Goal: Information Seeking & Learning: Learn about a topic

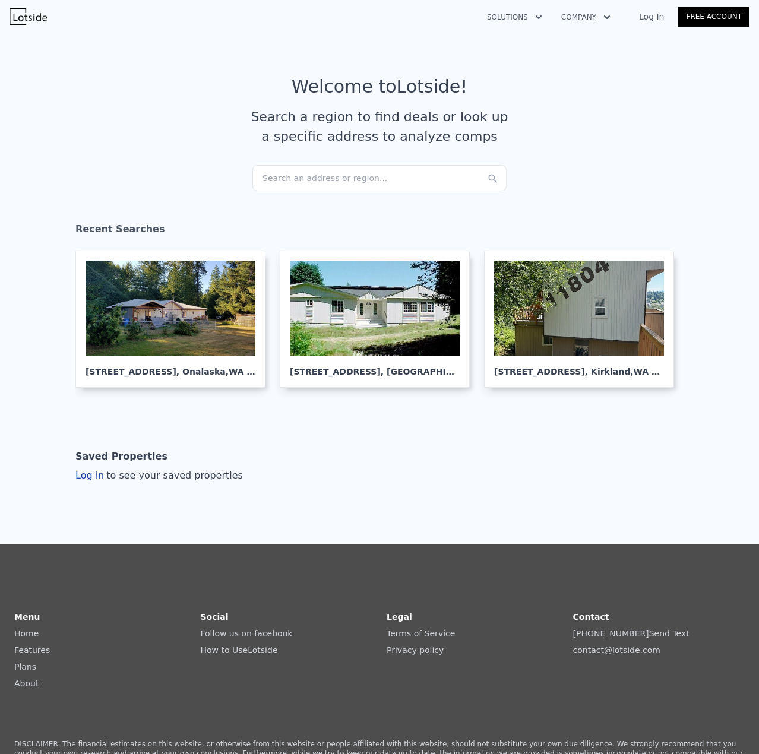
click at [291, 179] on div "Search an address or region..." at bounding box center [379, 178] width 254 height 26
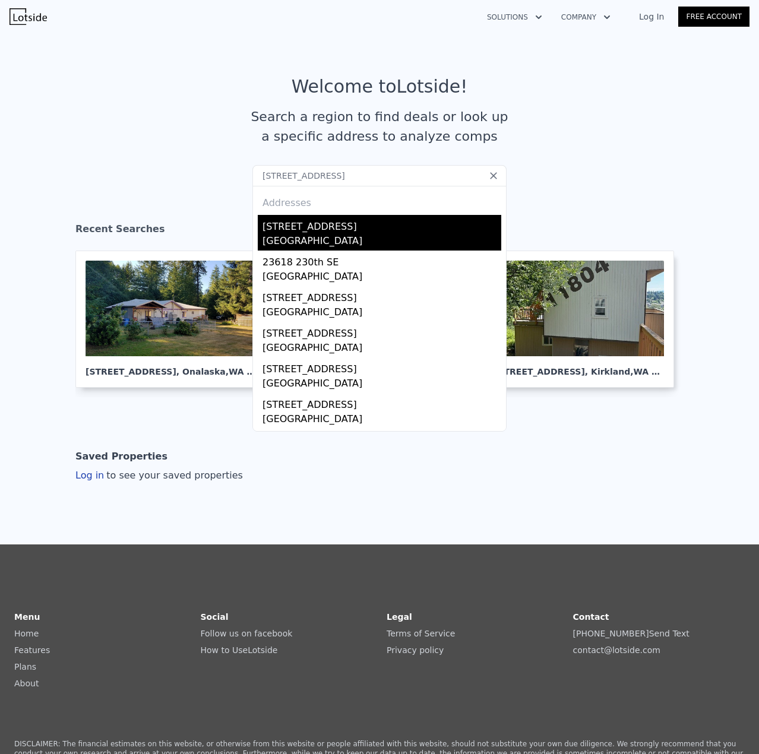
type input "[STREET_ADDRESS]"
click at [344, 226] on div "[STREET_ADDRESS]" at bounding box center [382, 224] width 239 height 19
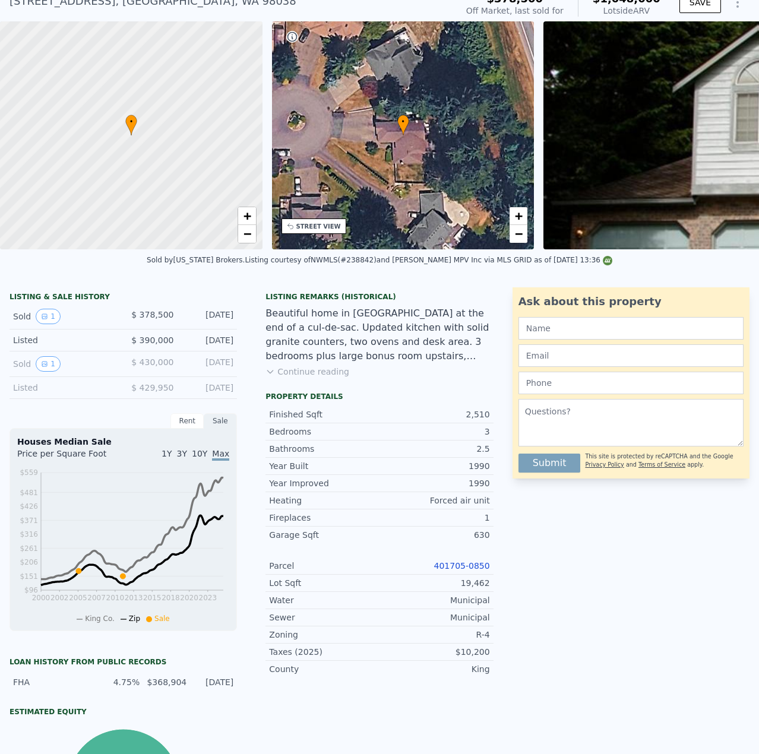
scroll to position [352, 0]
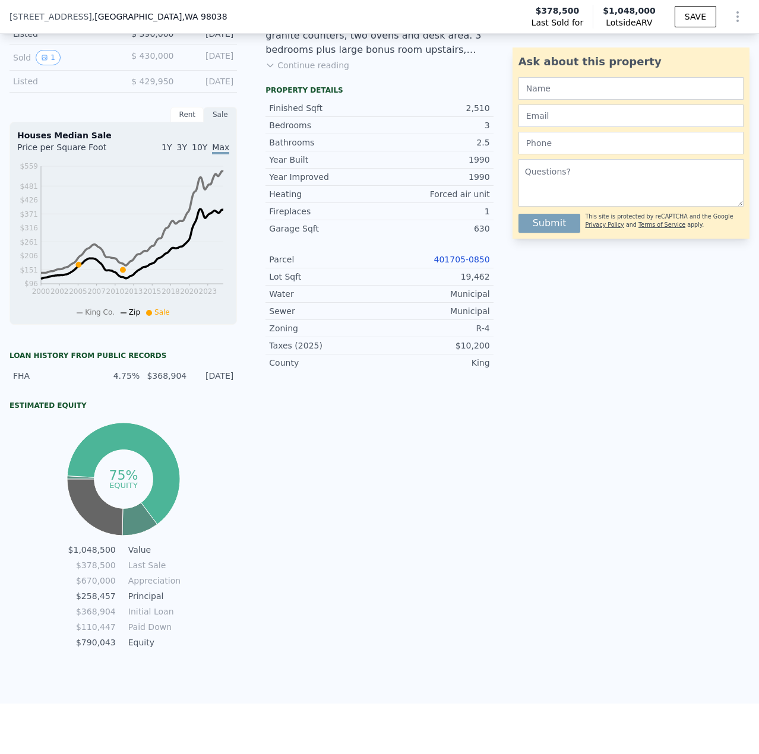
click at [468, 264] on link "401705-0850" at bounding box center [462, 260] width 56 height 10
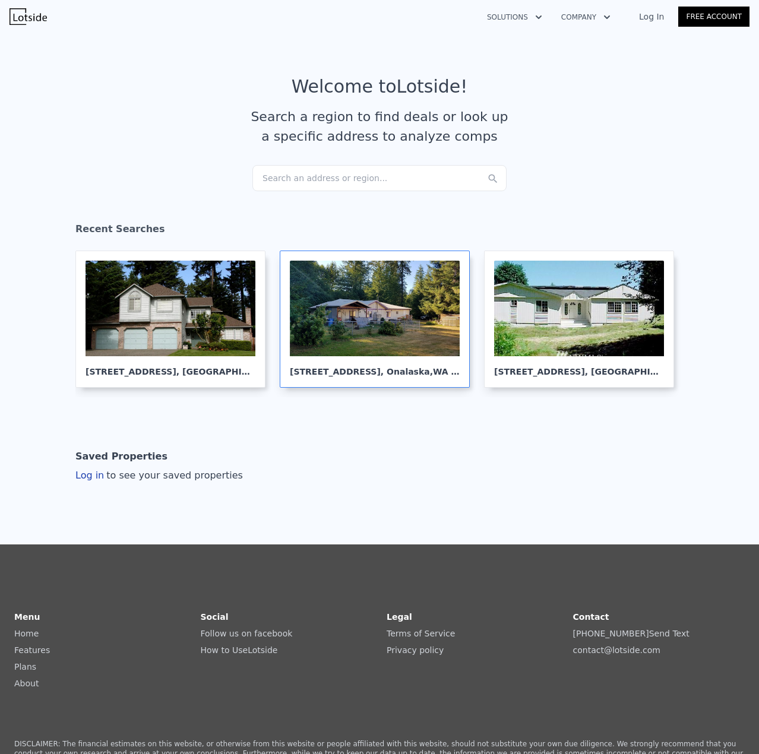
click at [409, 299] on div at bounding box center [375, 309] width 170 height 96
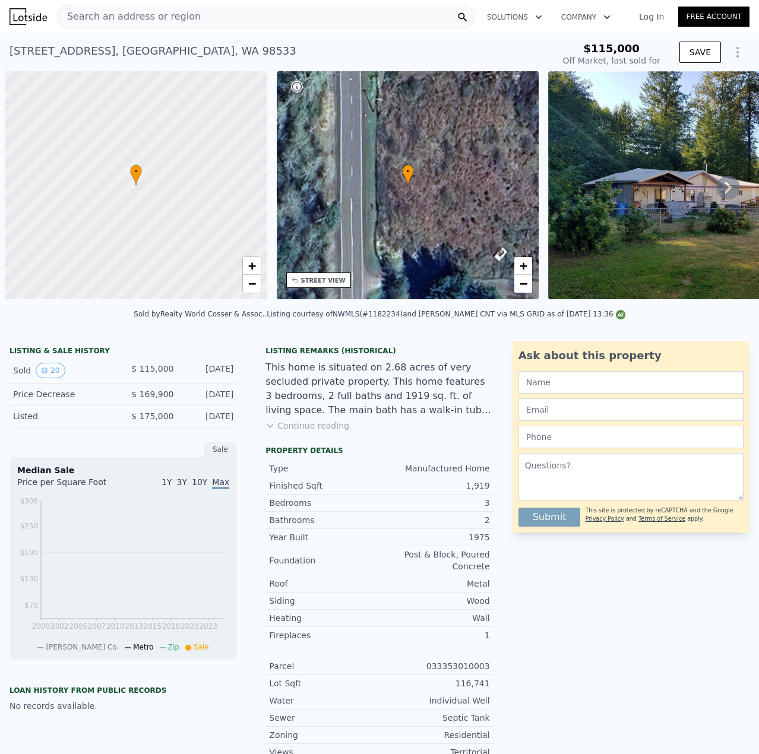
scroll to position [0, 5]
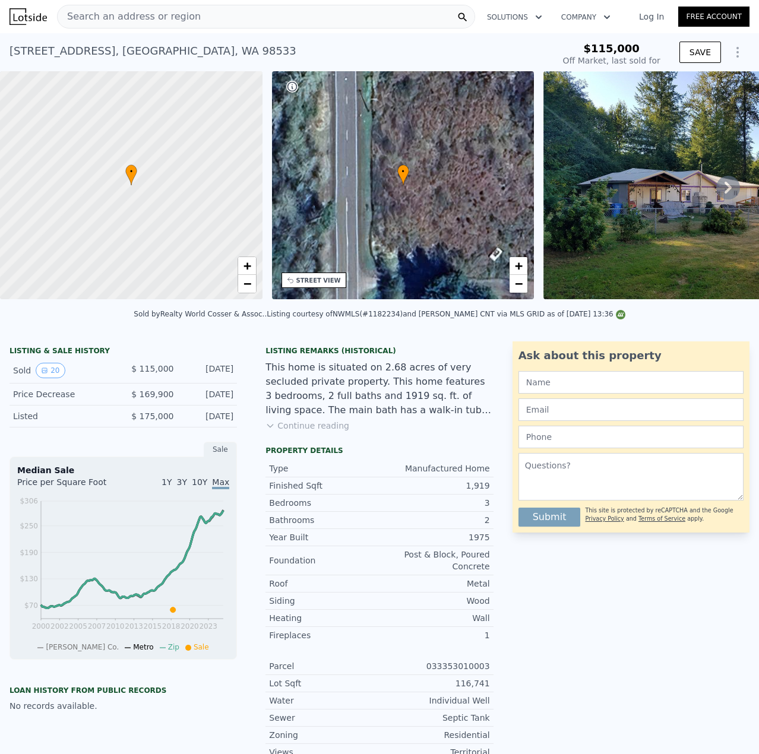
click at [725, 191] on icon at bounding box center [728, 188] width 7 height 12
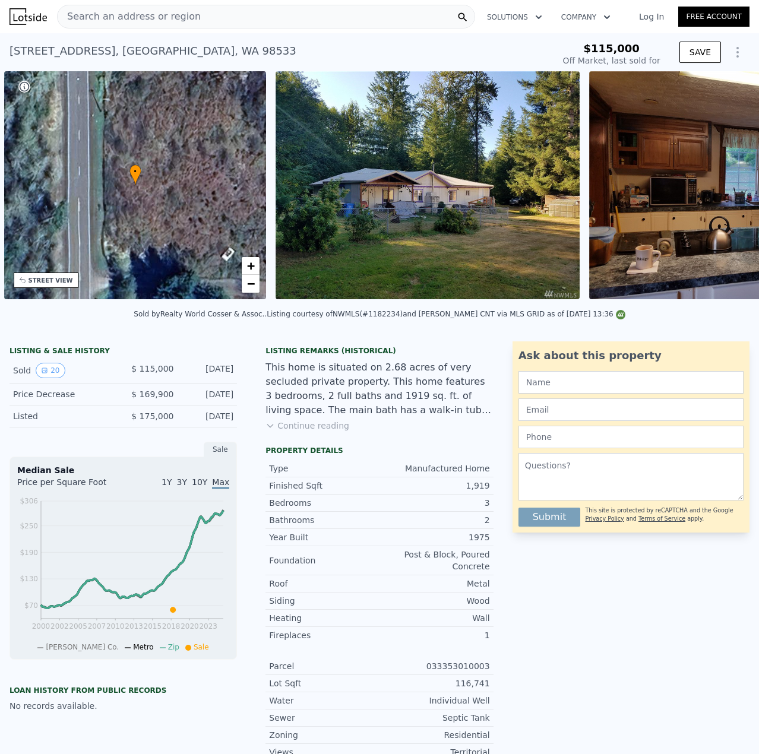
scroll to position [0, 277]
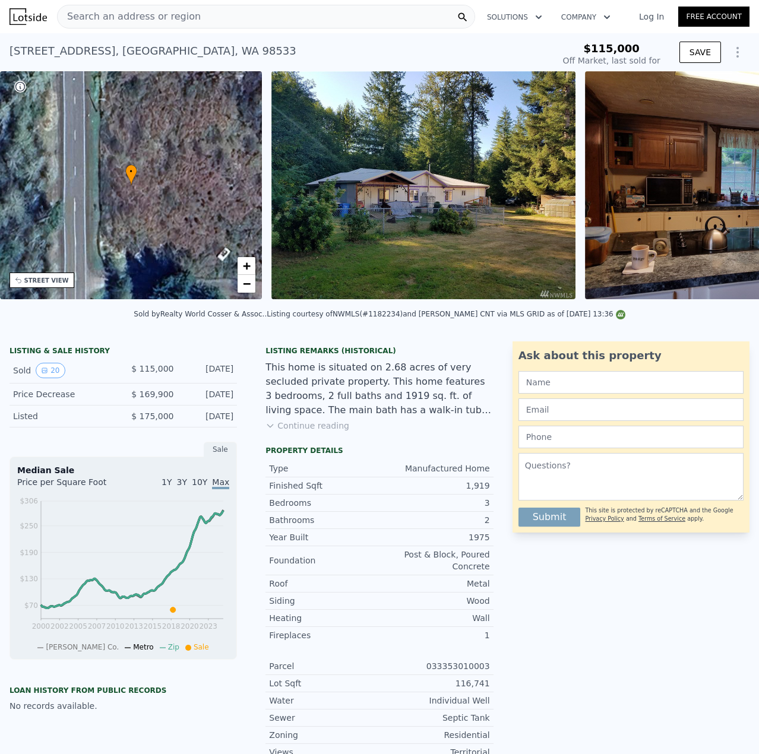
type input "$ 233,000"
type input "$ 89,912"
click at [725, 190] on icon at bounding box center [728, 188] width 7 height 12
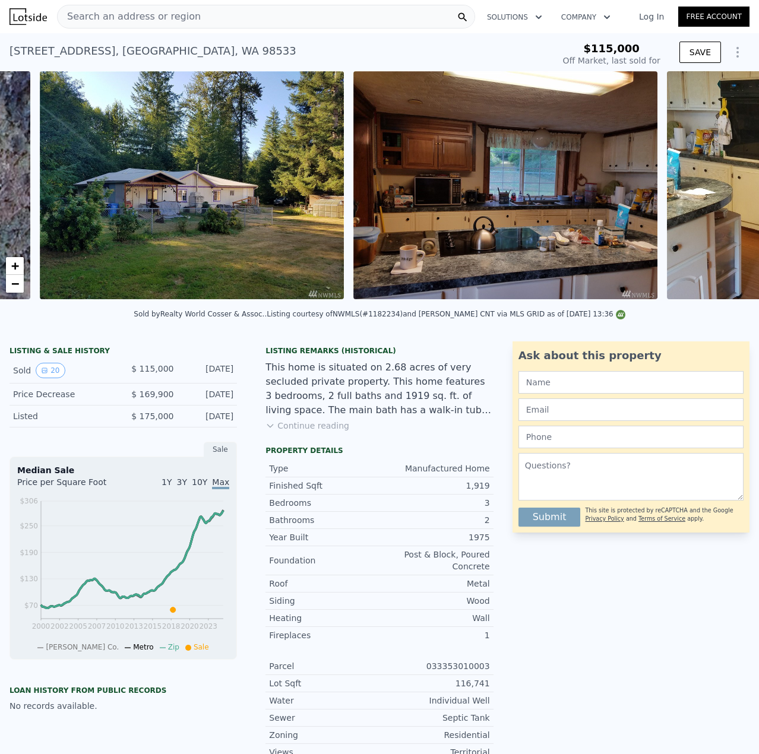
scroll to position [0, 543]
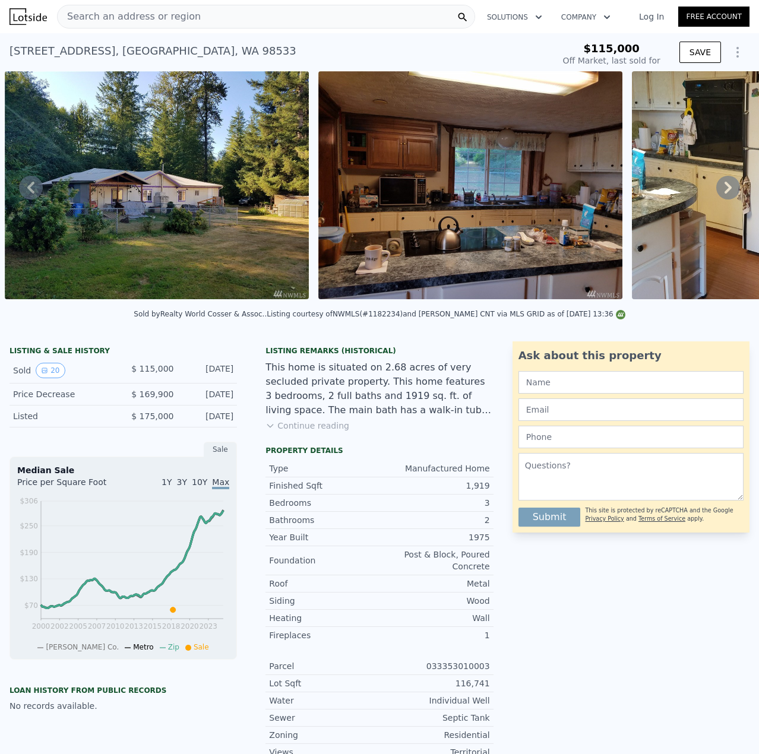
click at [725, 190] on icon at bounding box center [728, 188] width 7 height 12
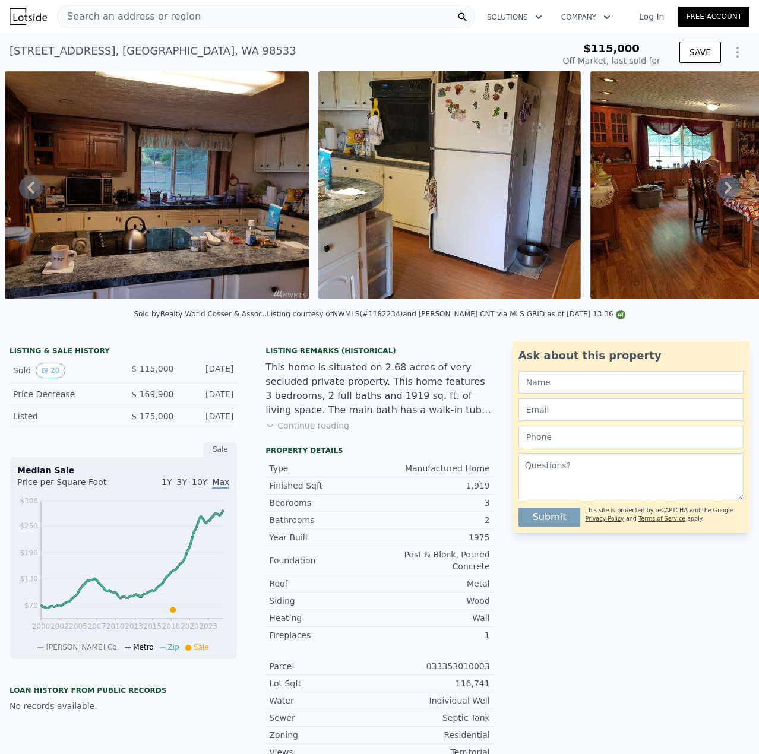
click at [725, 190] on icon at bounding box center [728, 188] width 7 height 12
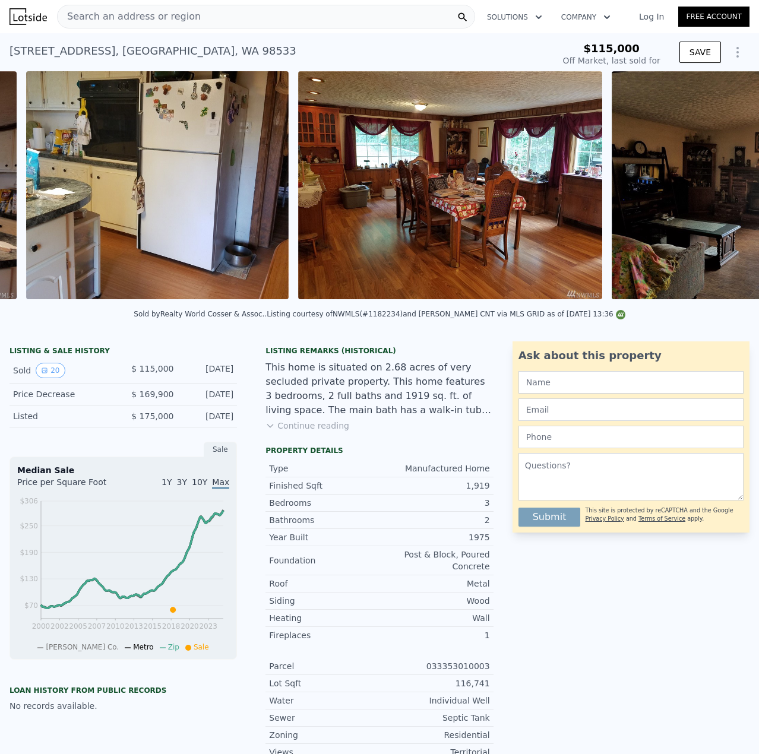
scroll to position [0, 1171]
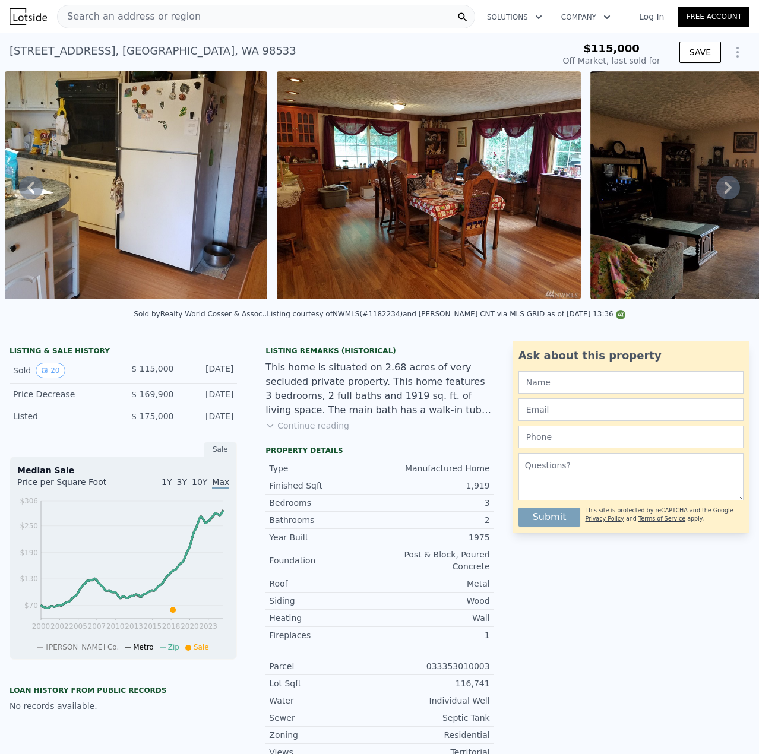
click at [725, 190] on icon at bounding box center [728, 188] width 7 height 12
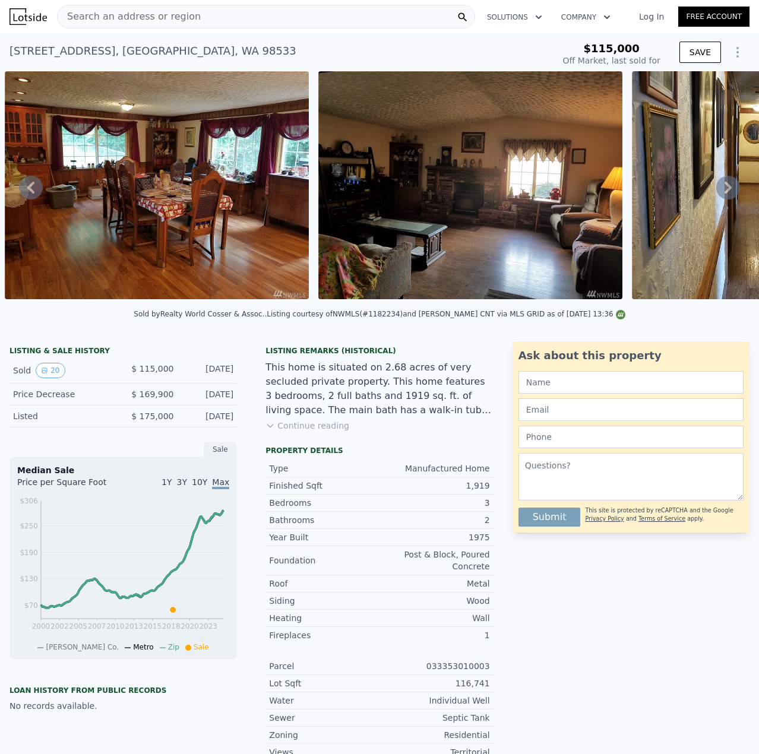
click at [725, 190] on icon at bounding box center [728, 188] width 7 height 12
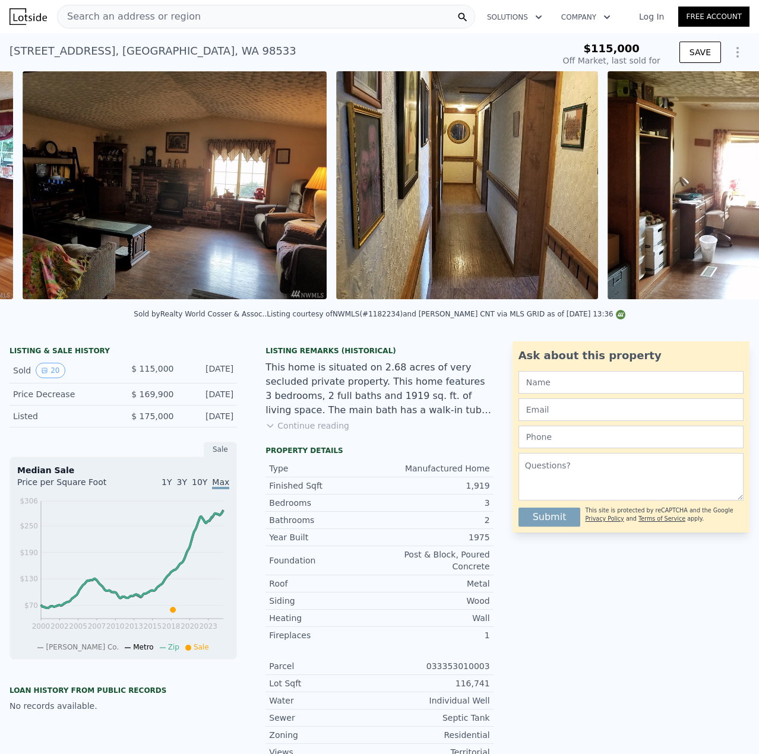
scroll to position [0, 1756]
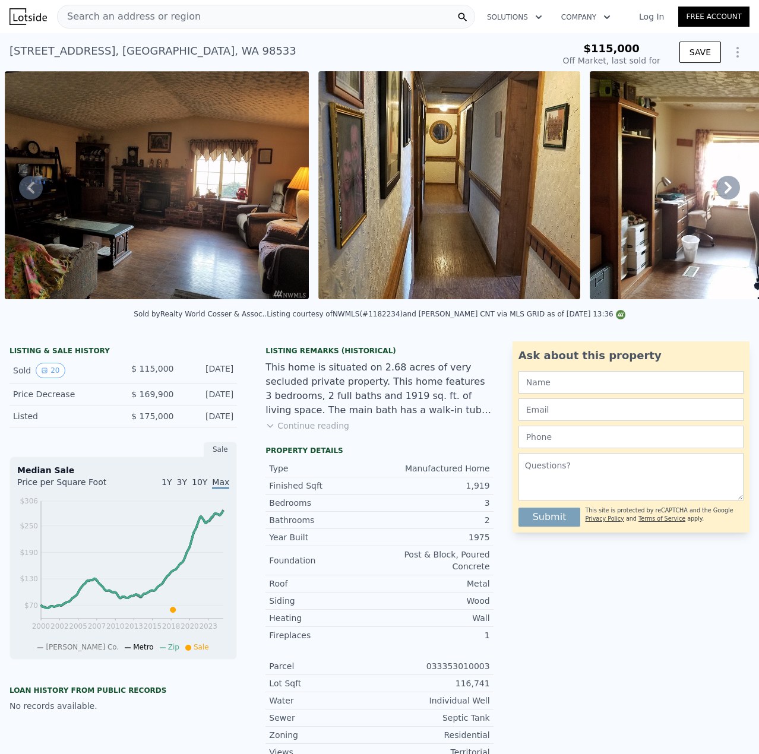
click at [725, 194] on icon at bounding box center [728, 188] width 7 height 12
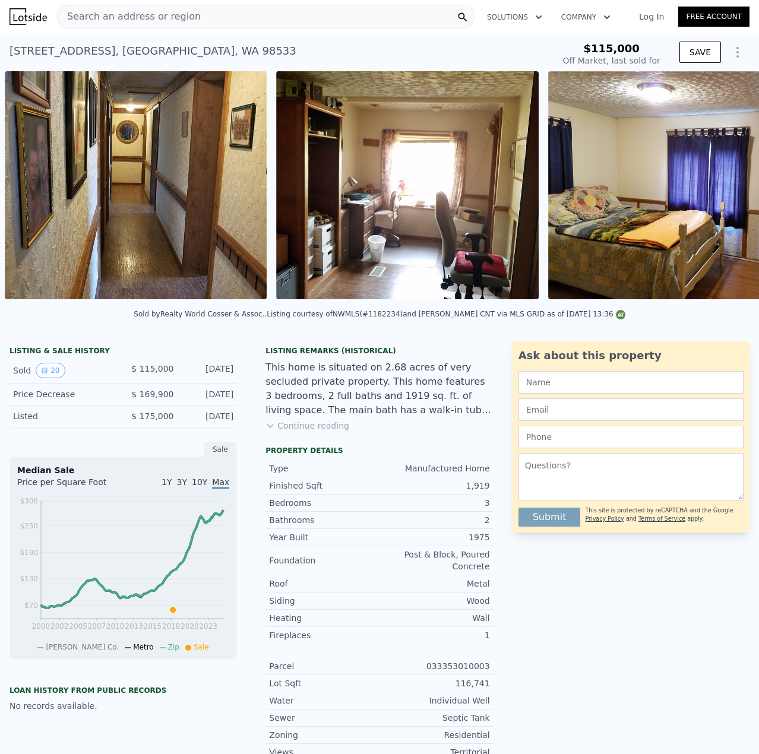
click at [717, 194] on div "• + − • + − STREET VIEW Loading... SATELLITE VIEW" at bounding box center [379, 187] width 759 height 232
click at [725, 194] on icon at bounding box center [728, 188] width 7 height 12
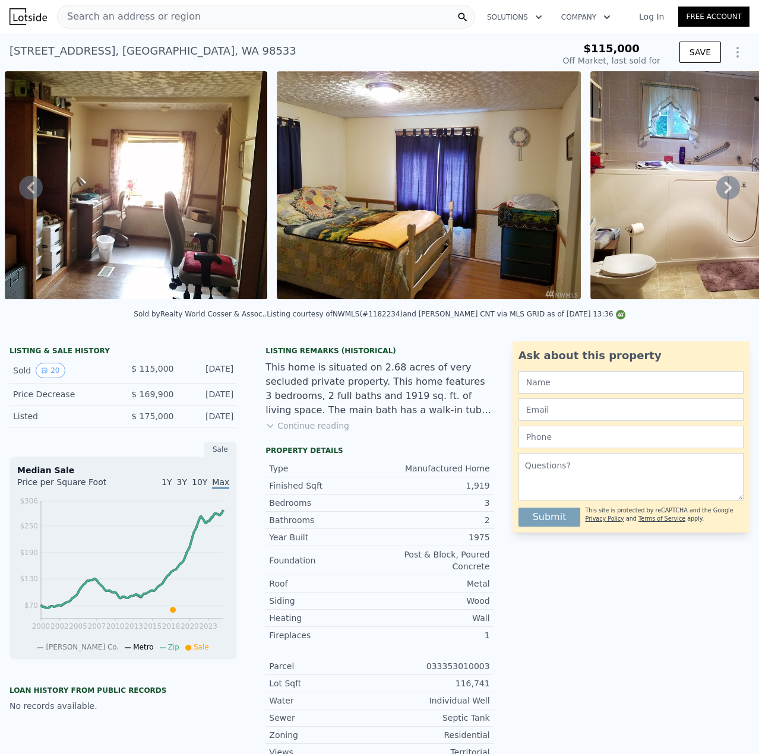
click at [725, 194] on icon at bounding box center [728, 188] width 7 height 12
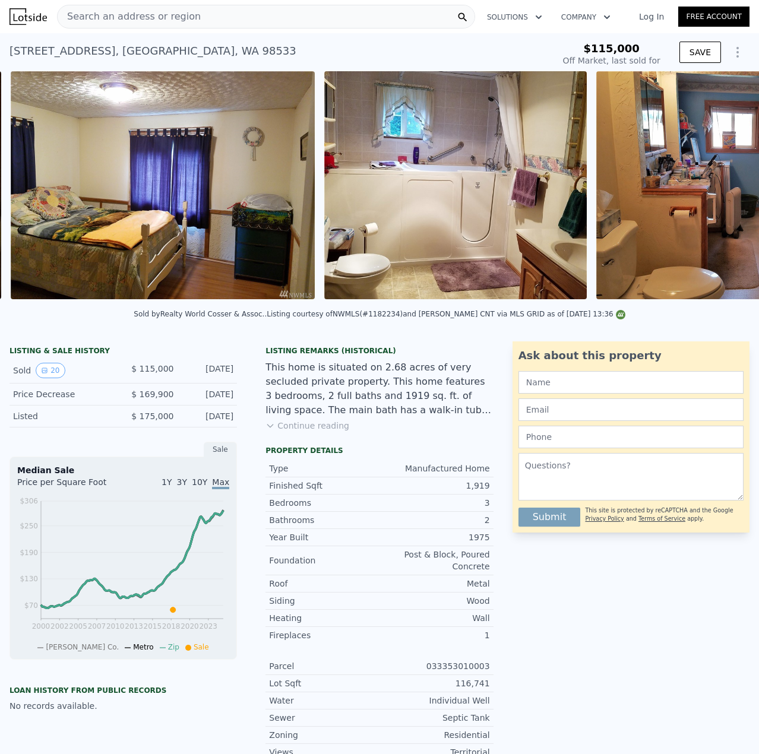
scroll to position [0, 2613]
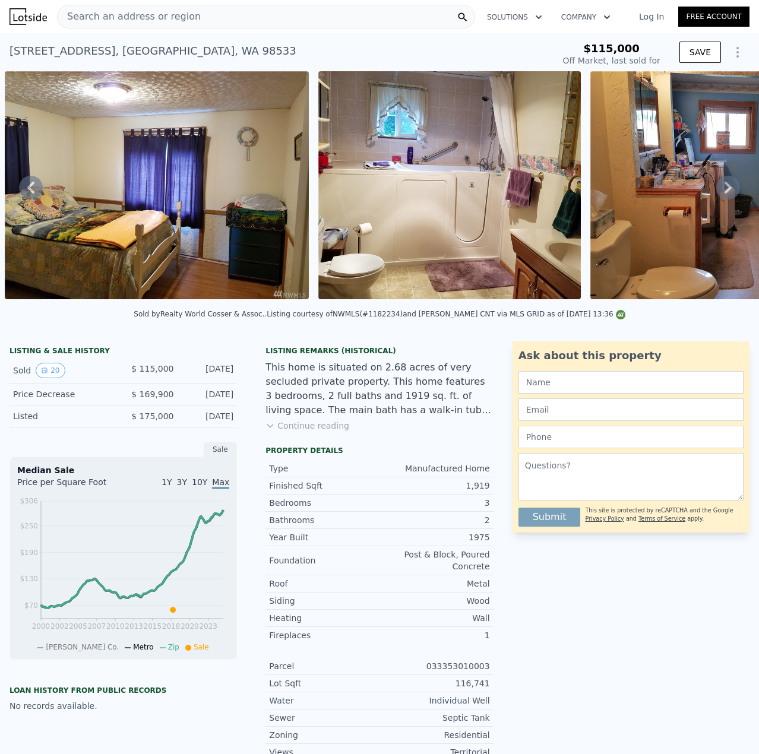
click at [725, 194] on icon at bounding box center [728, 188] width 7 height 12
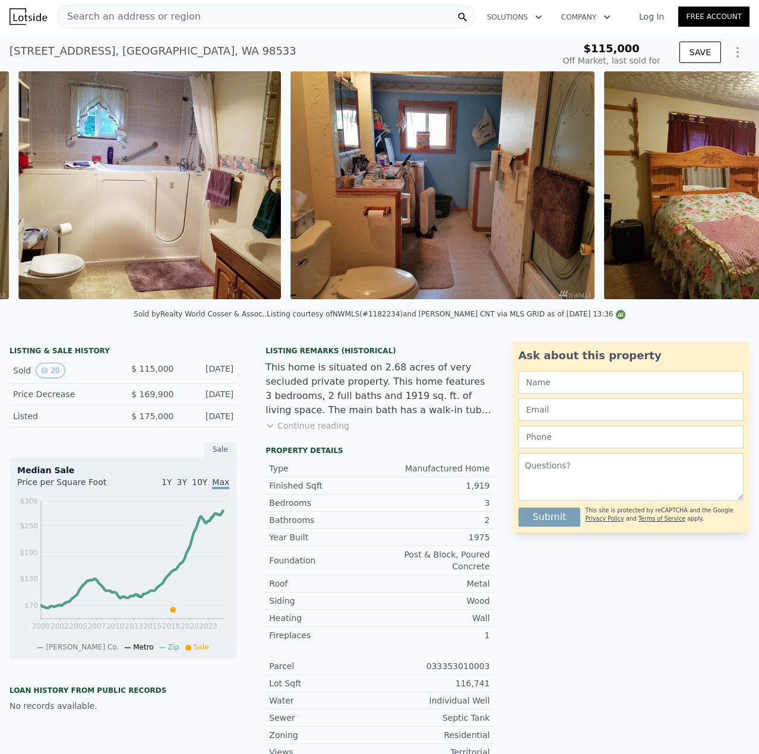
scroll to position [0, 2927]
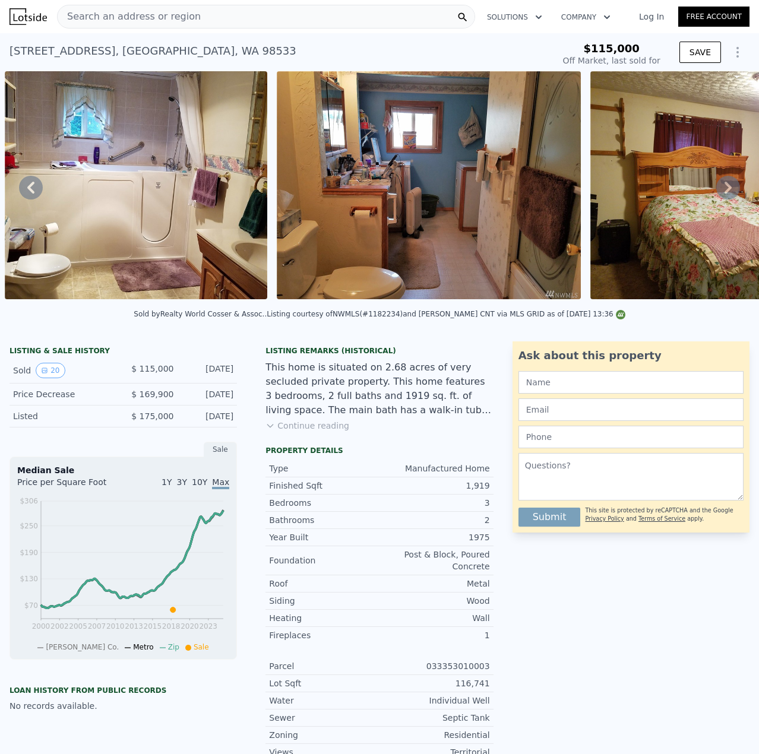
click at [725, 194] on icon at bounding box center [728, 188] width 7 height 12
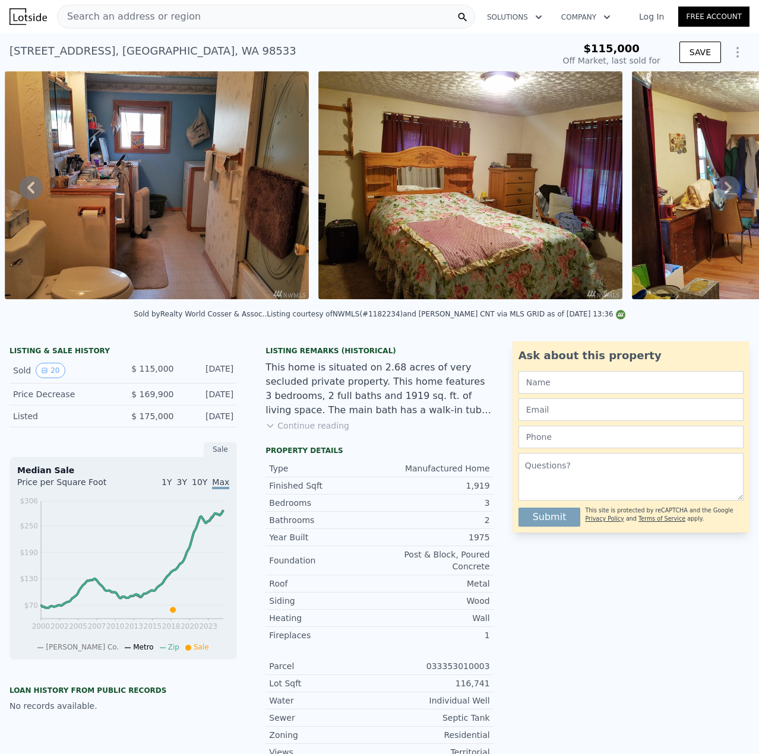
click at [725, 194] on icon at bounding box center [728, 188] width 7 height 12
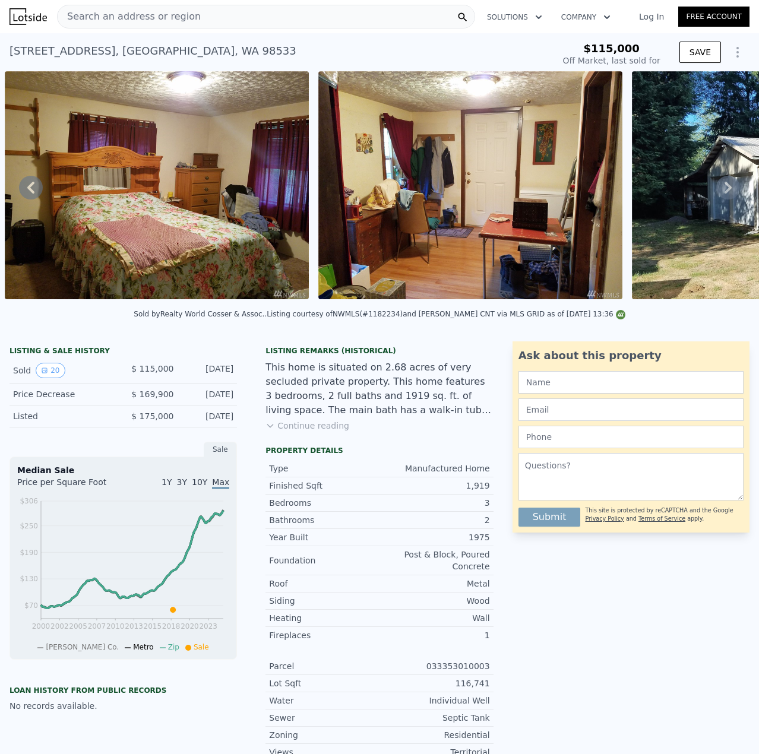
click at [725, 194] on icon at bounding box center [728, 188] width 7 height 12
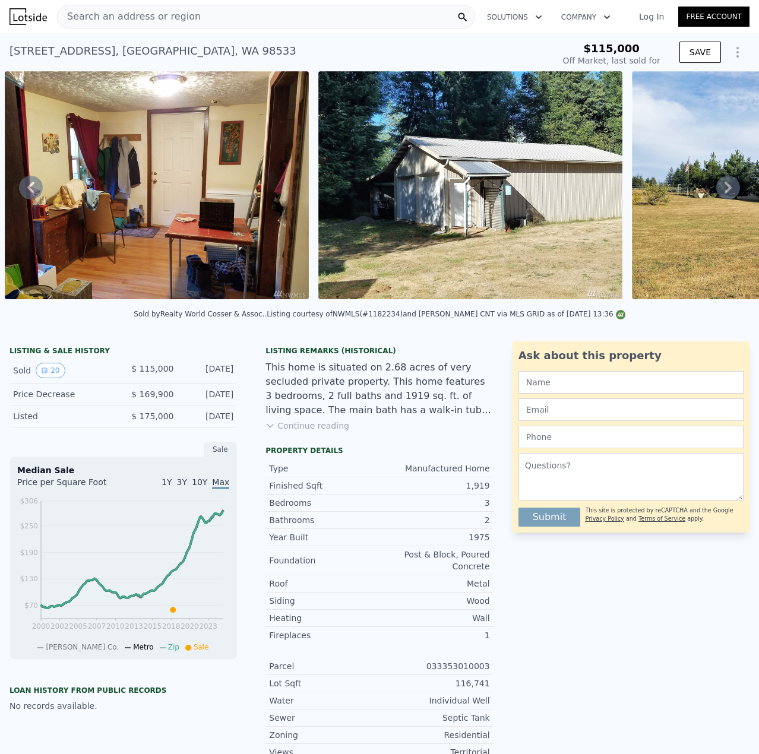
click at [725, 193] on icon at bounding box center [728, 188] width 7 height 12
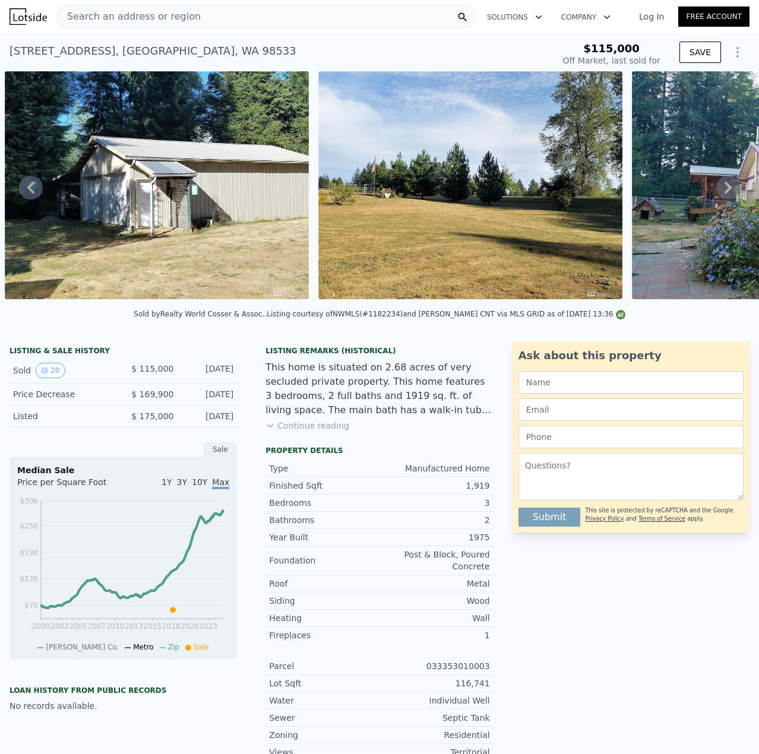
click at [725, 193] on icon at bounding box center [728, 188] width 7 height 12
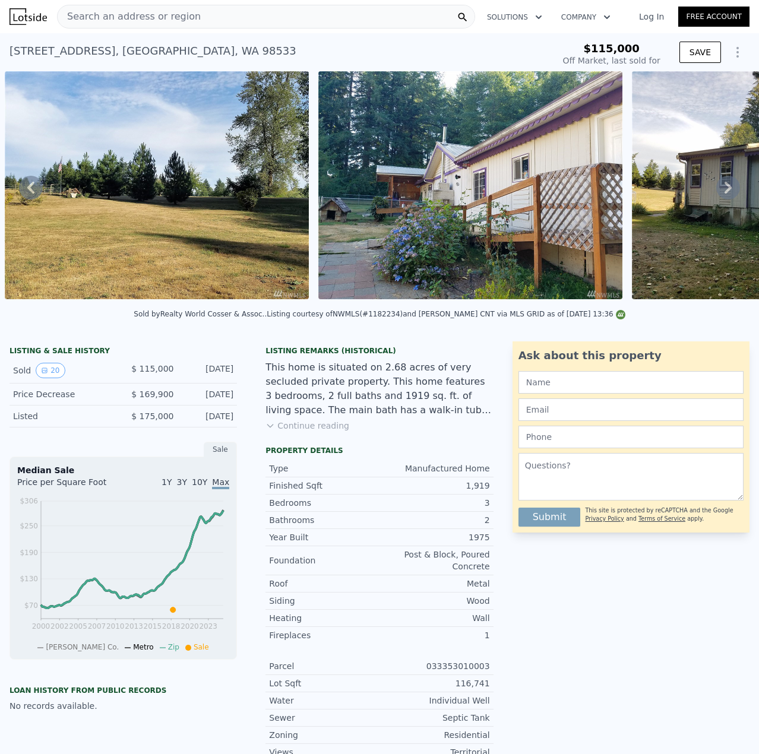
click at [725, 193] on icon at bounding box center [728, 188] width 7 height 12
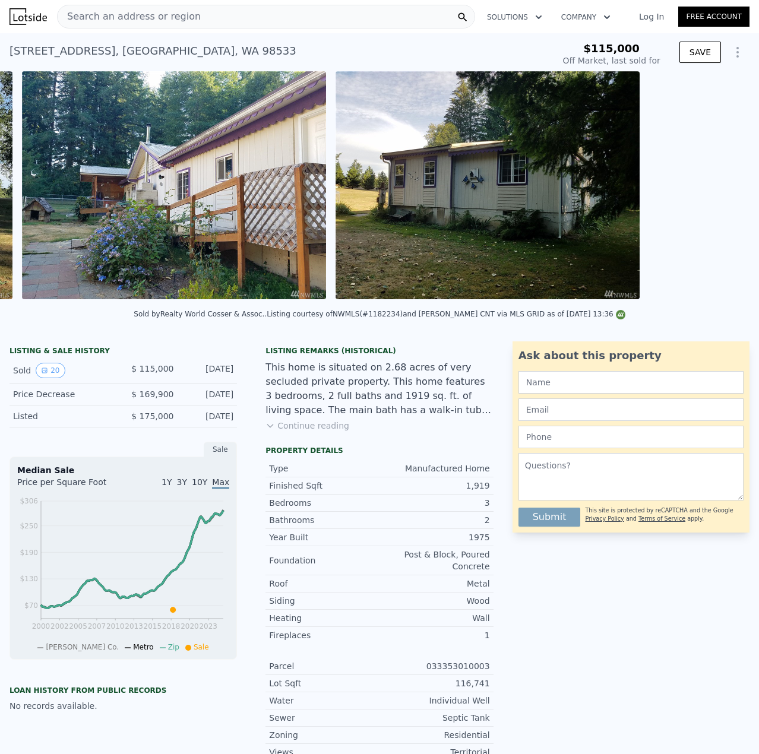
scroll to position [0, 4767]
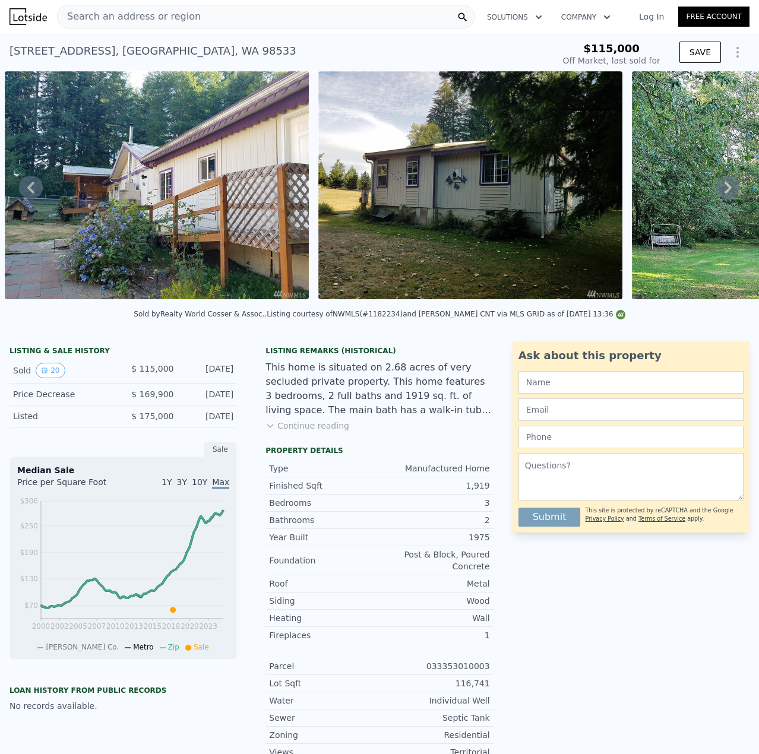
click at [203, 27] on div "Search an address or region Solutions Company Open main menu Log In Free Account" at bounding box center [380, 16] width 740 height 29
click at [203, 29] on div "Search an address or region Solutions Company Open main menu Log In Free Account" at bounding box center [380, 16] width 740 height 29
click at [206, 24] on div "Search an address or region" at bounding box center [266, 17] width 418 height 24
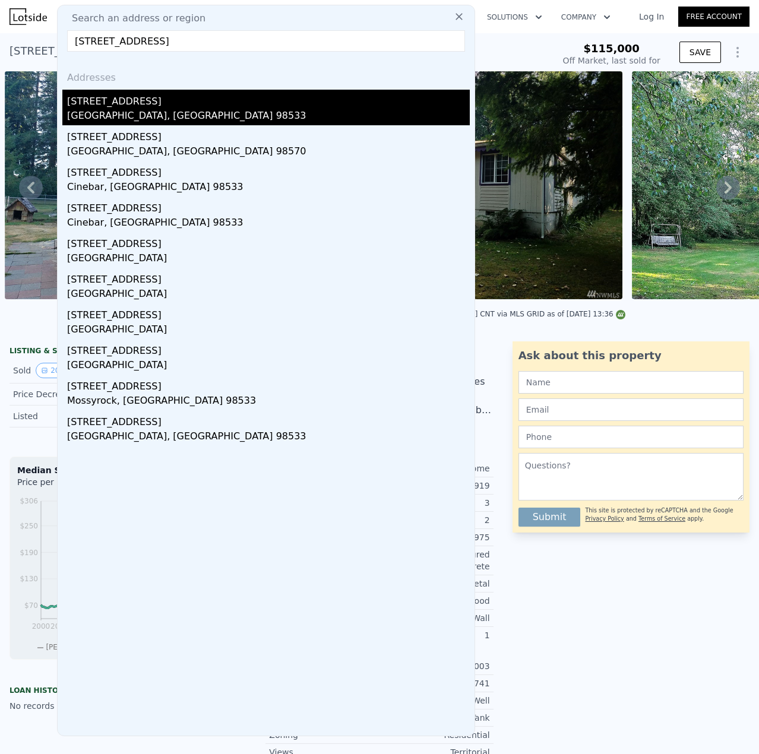
type input "459 cinebar rd"
click at [115, 118] on div "Onalaska, WA 98533" at bounding box center [268, 117] width 403 height 17
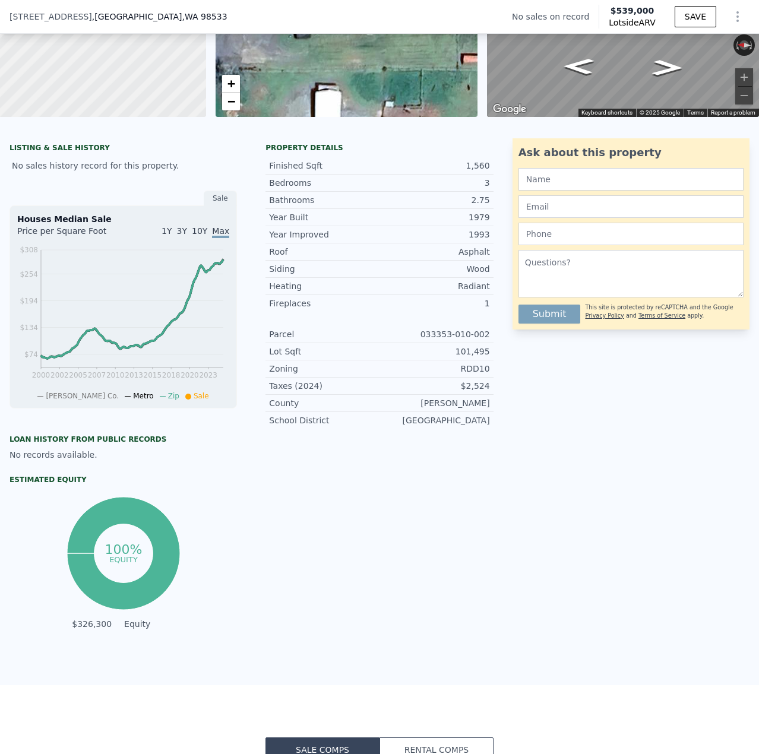
scroll to position [4, 0]
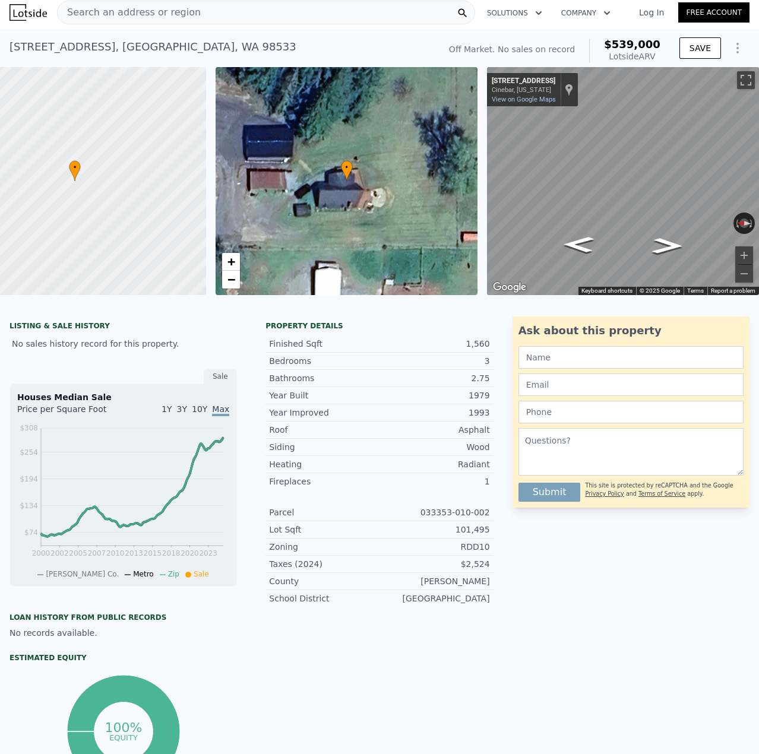
type input "3"
type input "4"
type input "2"
type input "1414"
type input "1782"
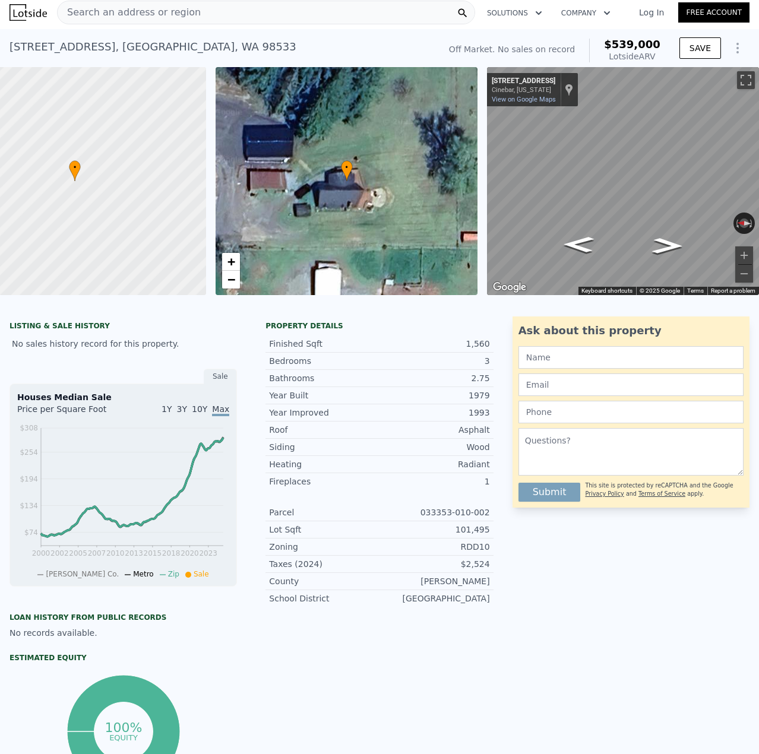
type input "115434"
type input "210395"
type input "$ 233,000"
type input "$ 89,912"
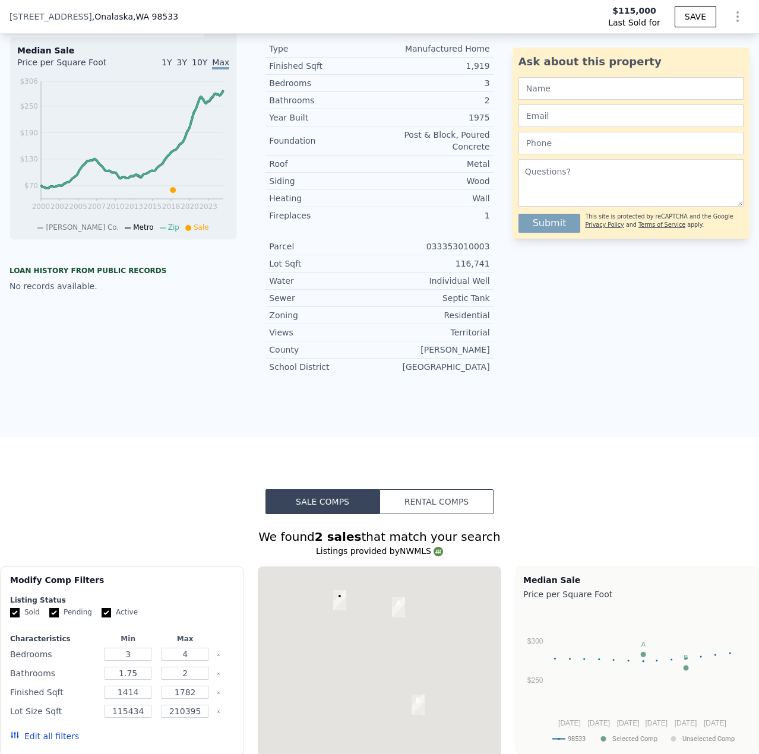
scroll to position [832, 0]
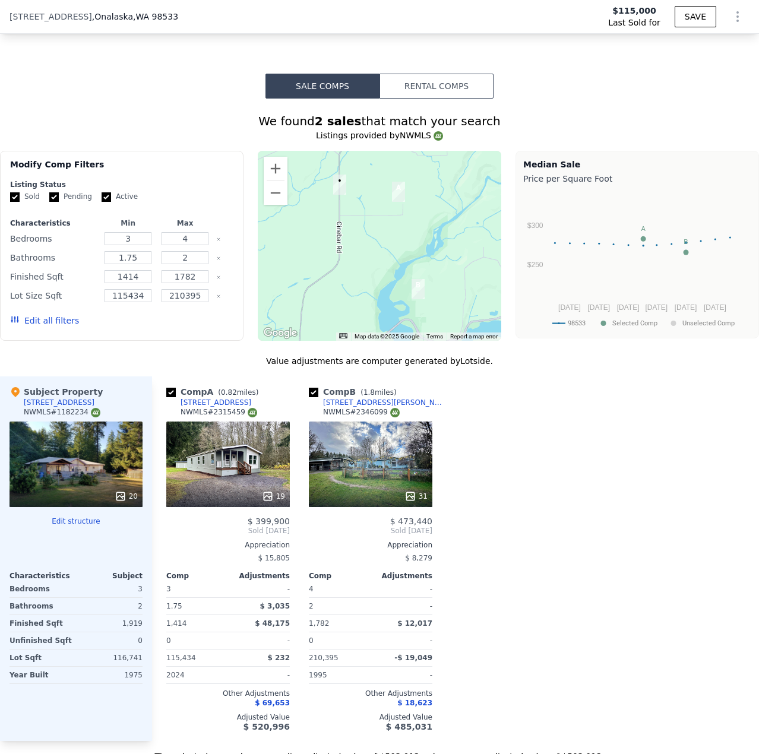
click at [416, 495] on icon at bounding box center [410, 497] width 12 height 12
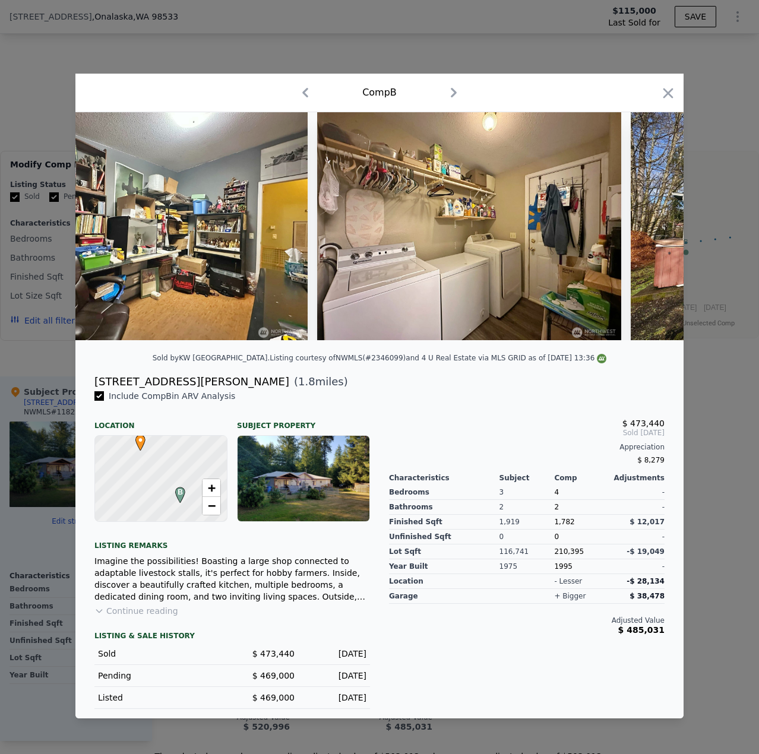
scroll to position [0, 5609]
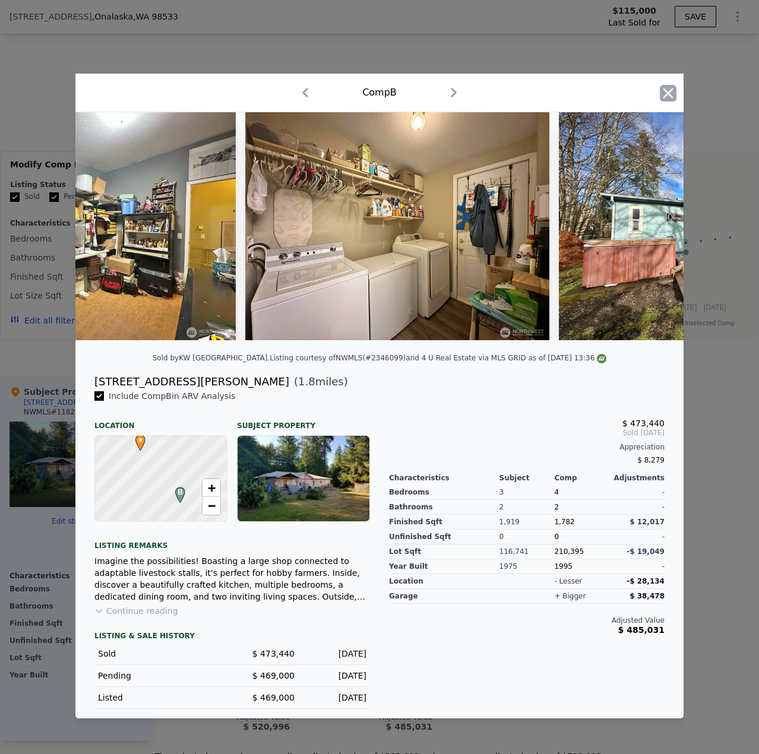
click at [672, 88] on icon "button" at bounding box center [668, 93] width 17 height 17
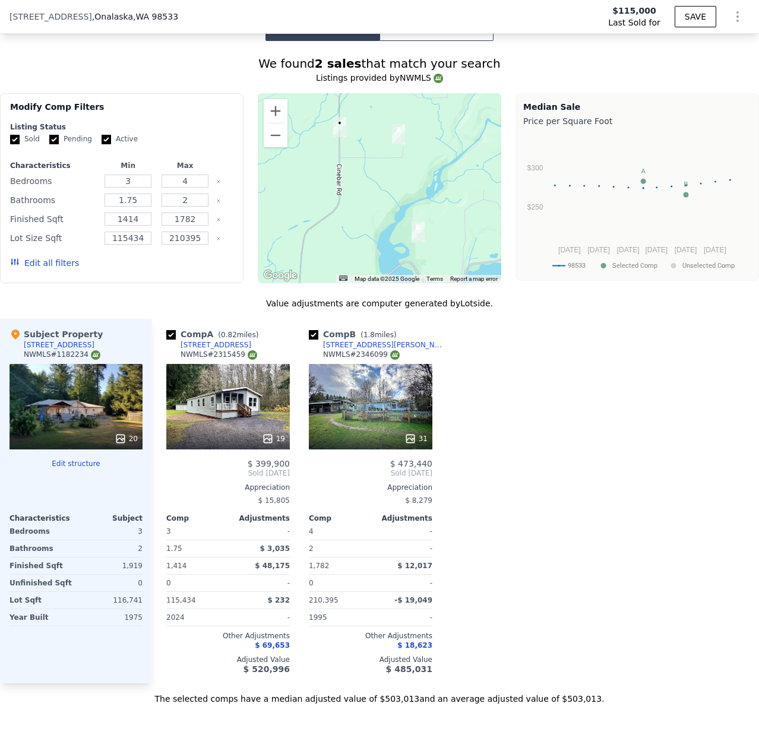
scroll to position [891, 0]
